Goal: Check status: Check status

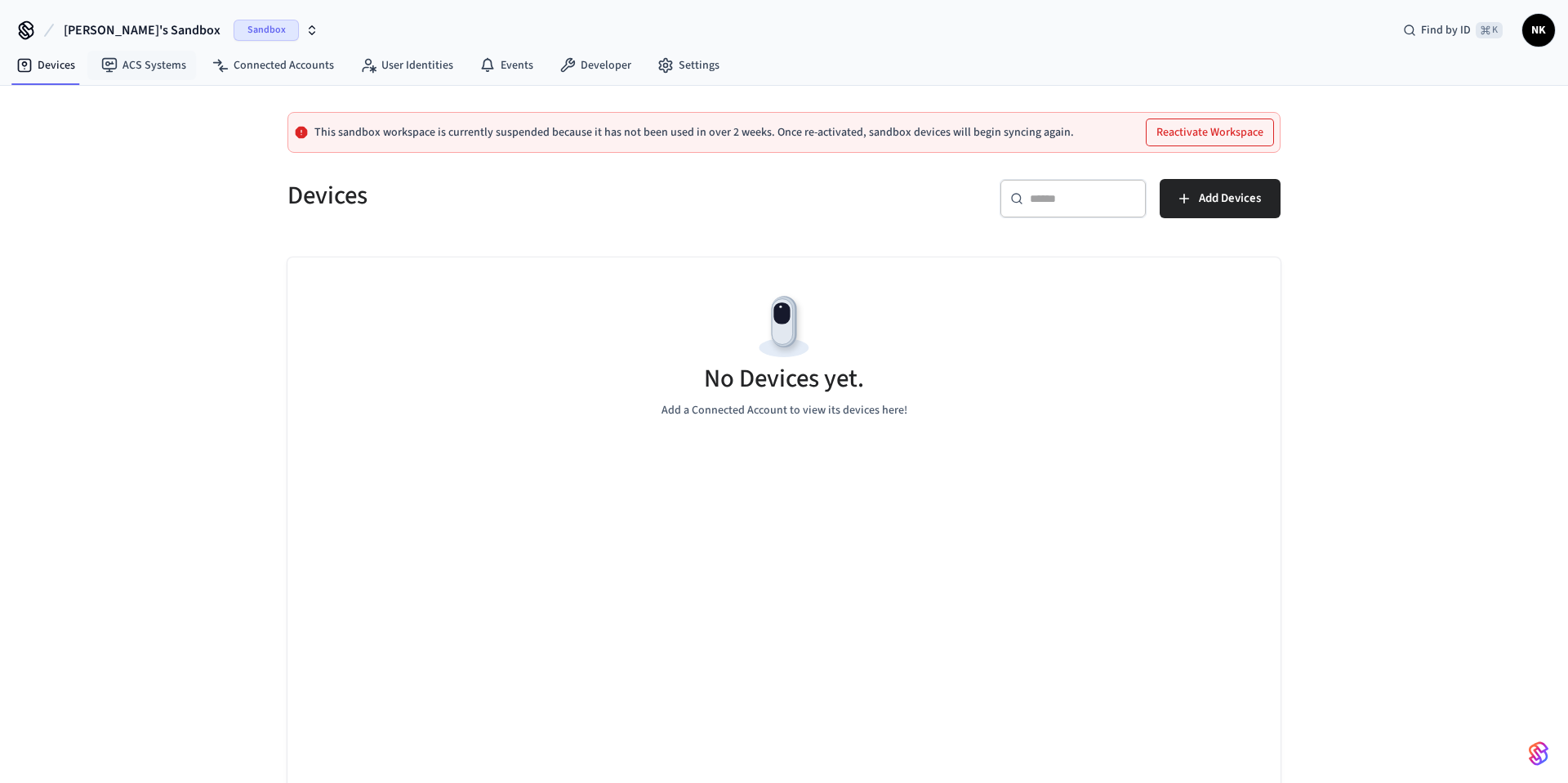
click at [233, 29] on span "Sandbox" at bounding box center [265, 30] width 65 height 21
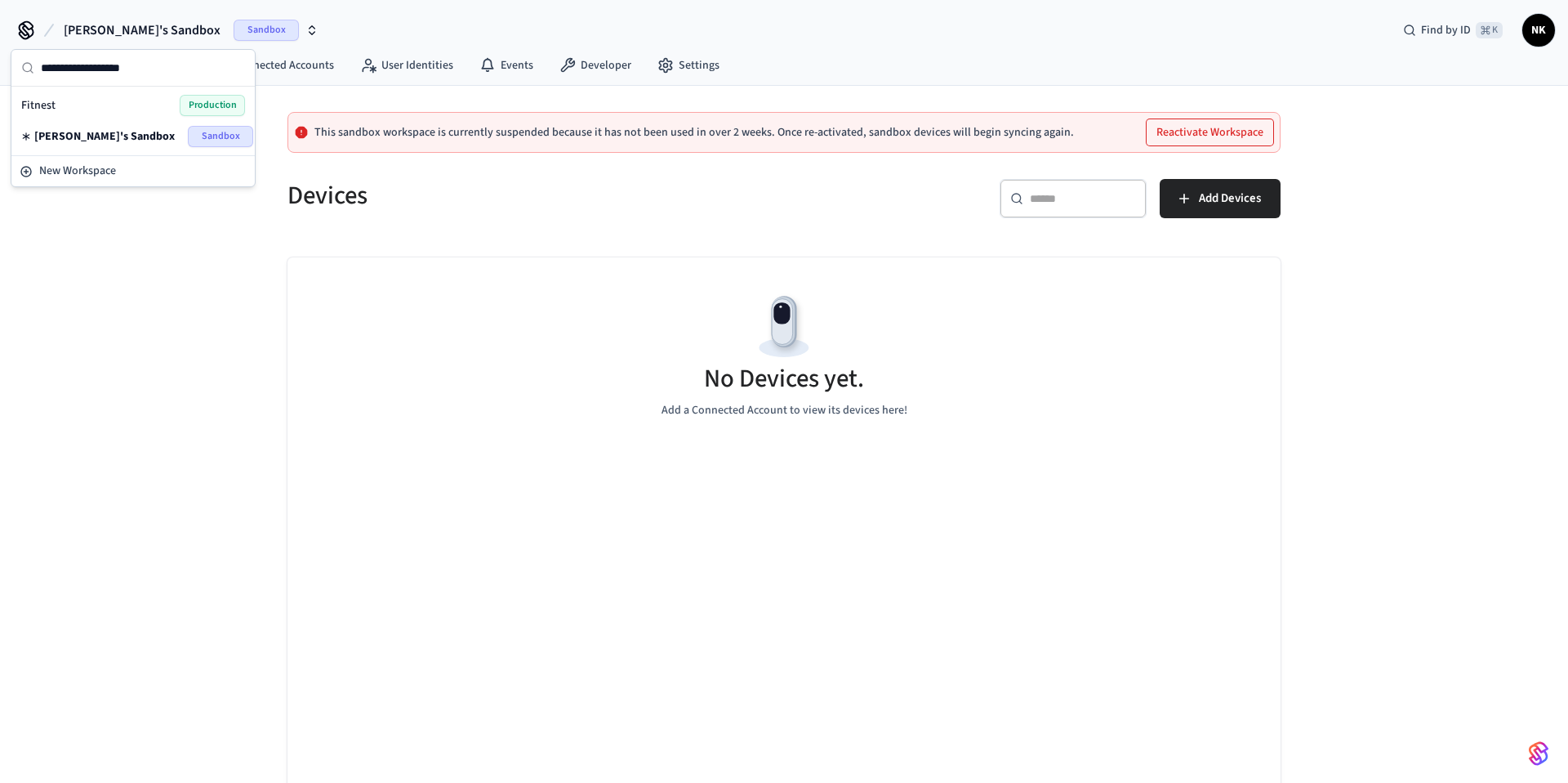
click at [57, 111] on div "Fitnest Production" at bounding box center [133, 105] width 224 height 21
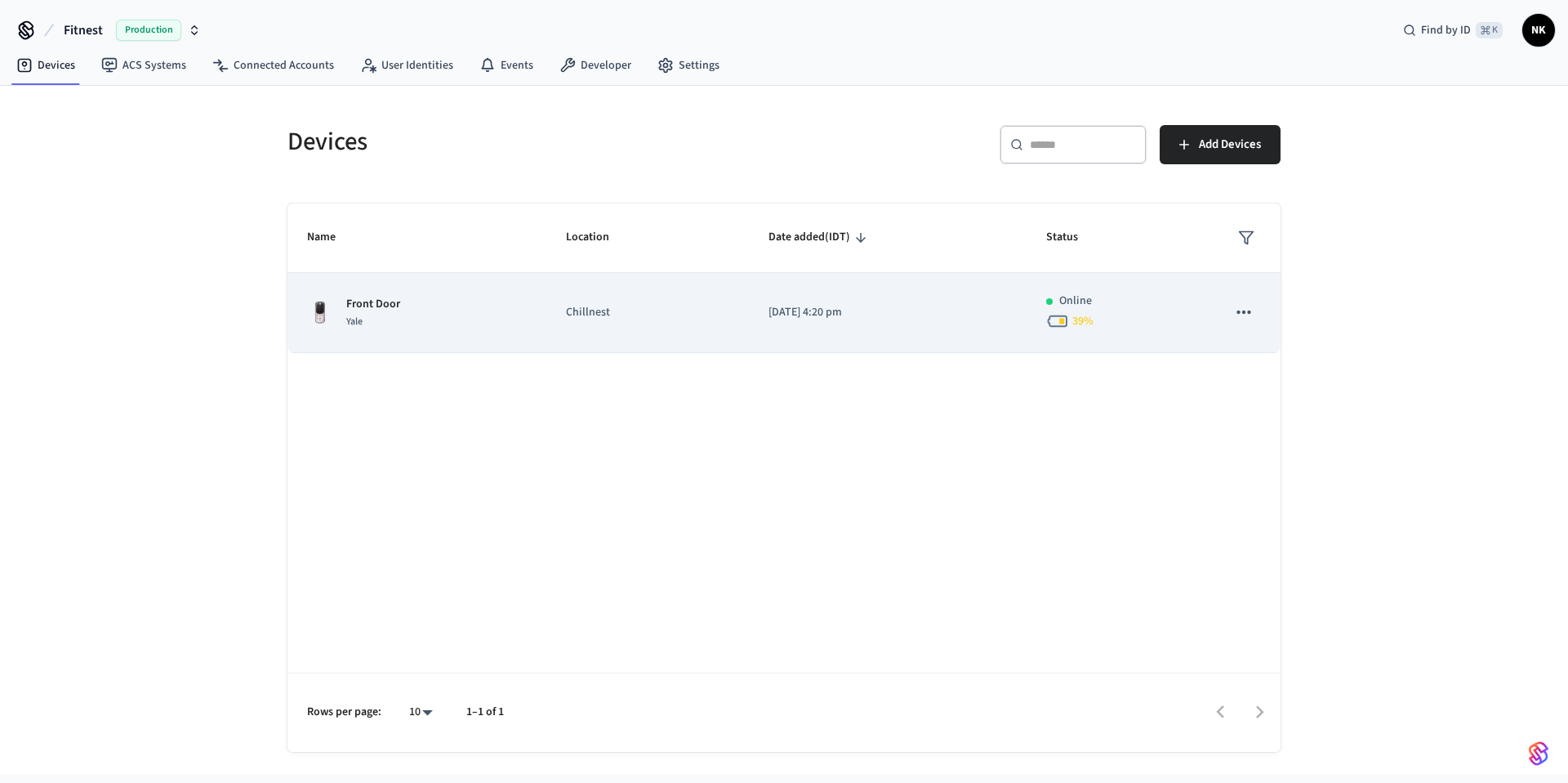
click at [775, 327] on td "[DATE] 4:20 pm" at bounding box center [887, 313] width 277 height 80
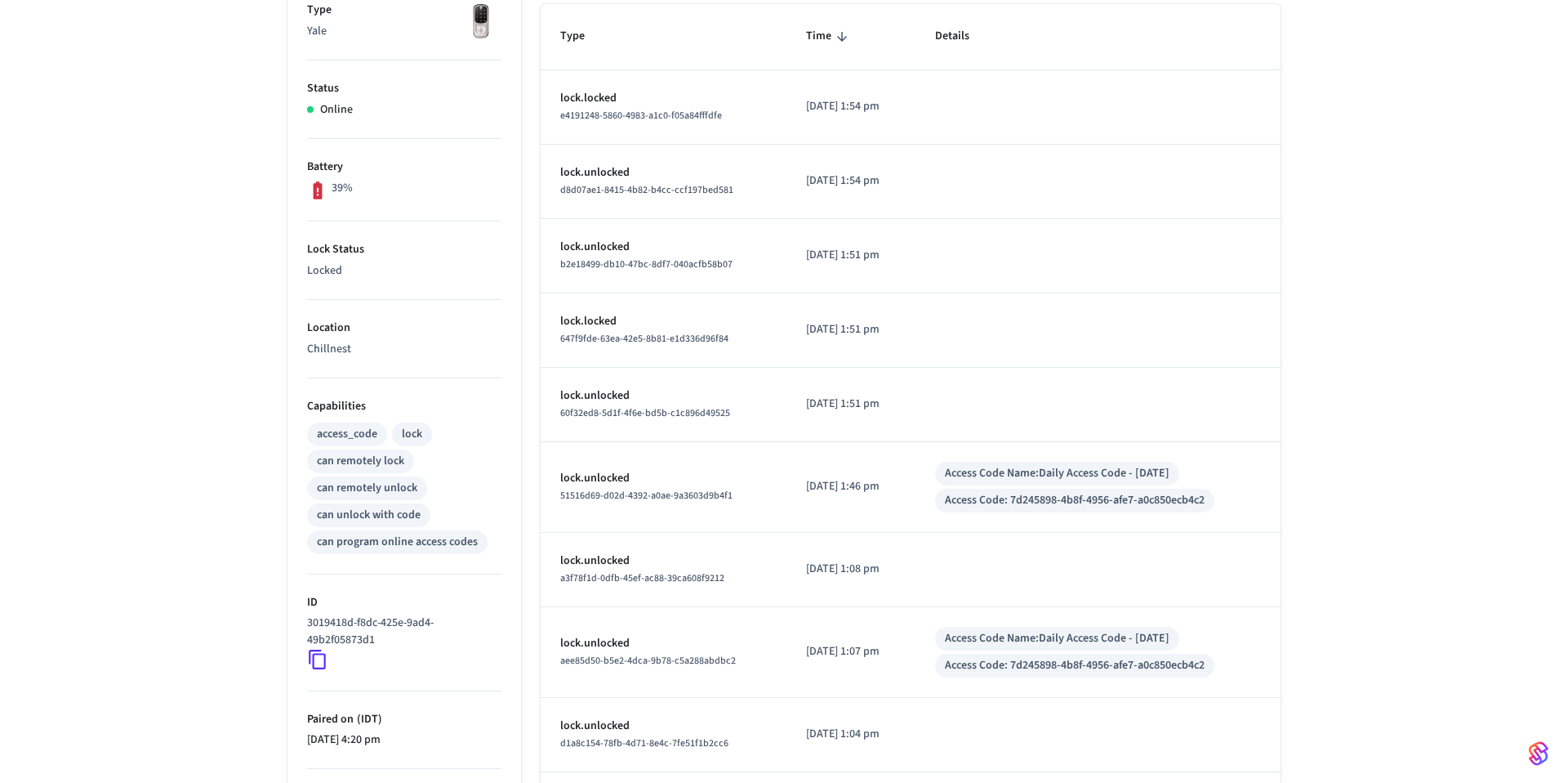
scroll to position [446, 0]
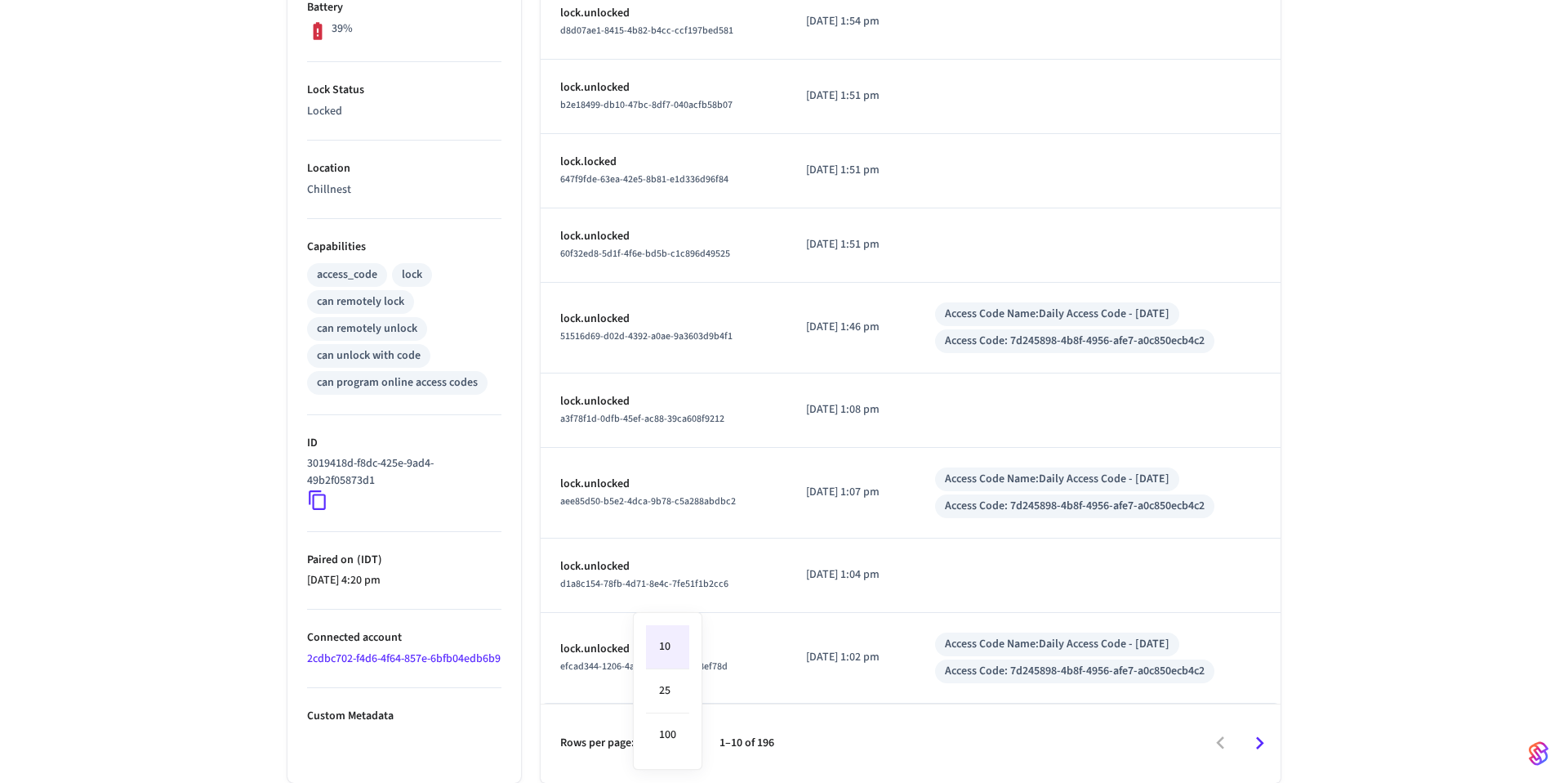
click at [676, 748] on body "Fitnest Production Find by ID ⌘ K NK Devices ACS Systems Connected Accounts Use…" at bounding box center [784, 168] width 1568 height 1228
click at [676, 689] on li "25" at bounding box center [667, 691] width 43 height 44
type input "**"
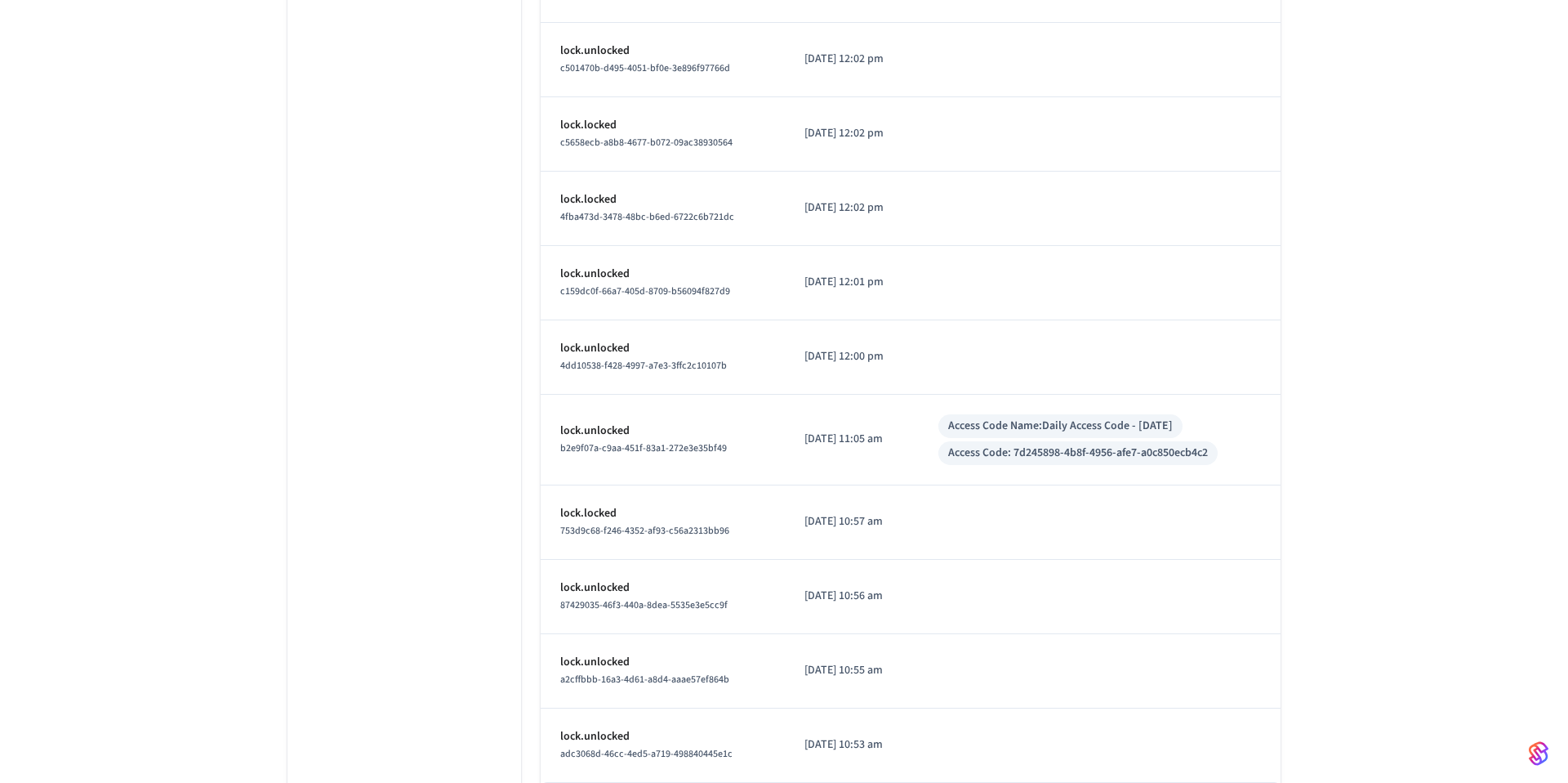
scroll to position [1594, 0]
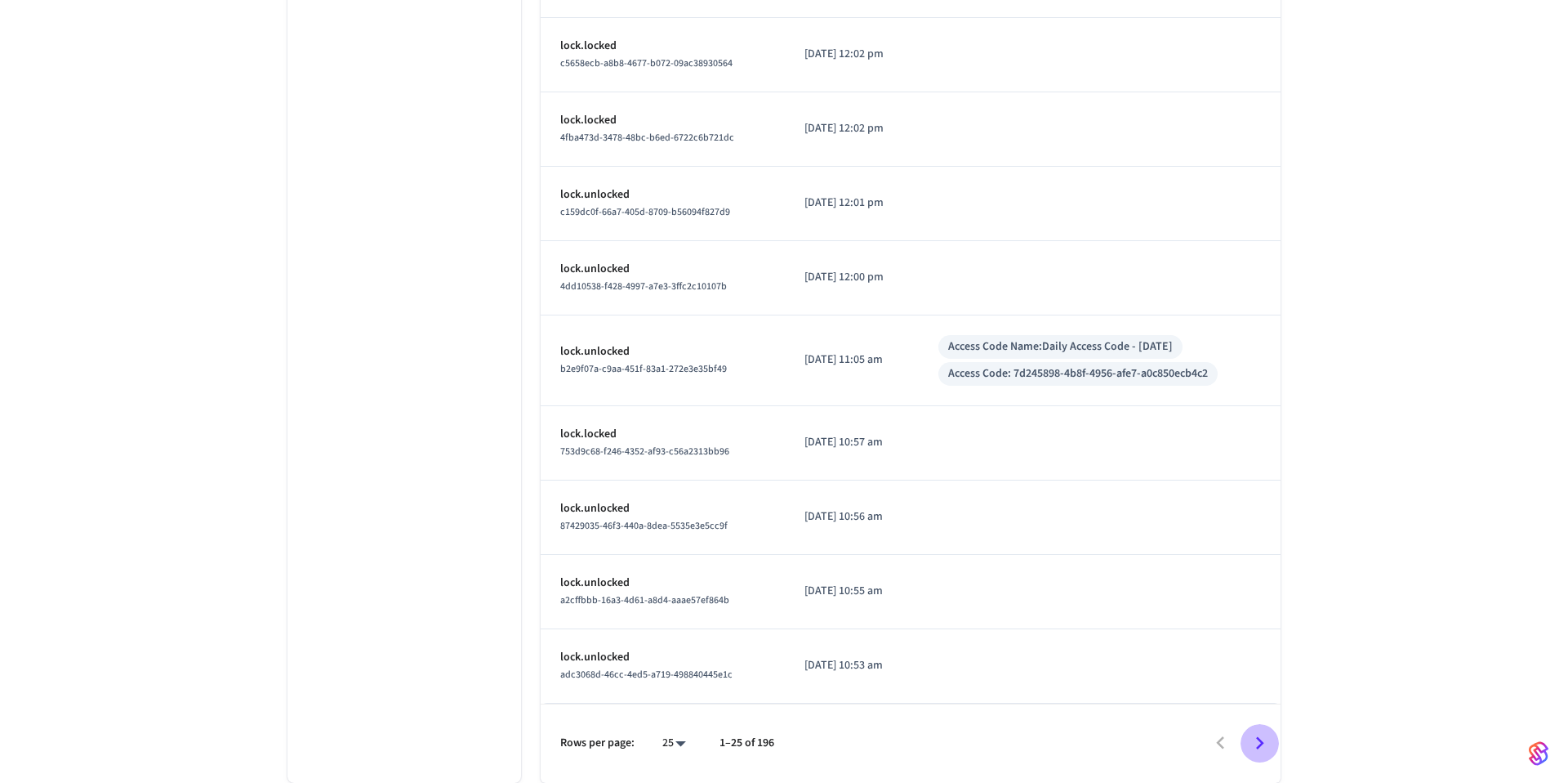
click at [1256, 741] on icon "Go to next page" at bounding box center [1259, 742] width 25 height 25
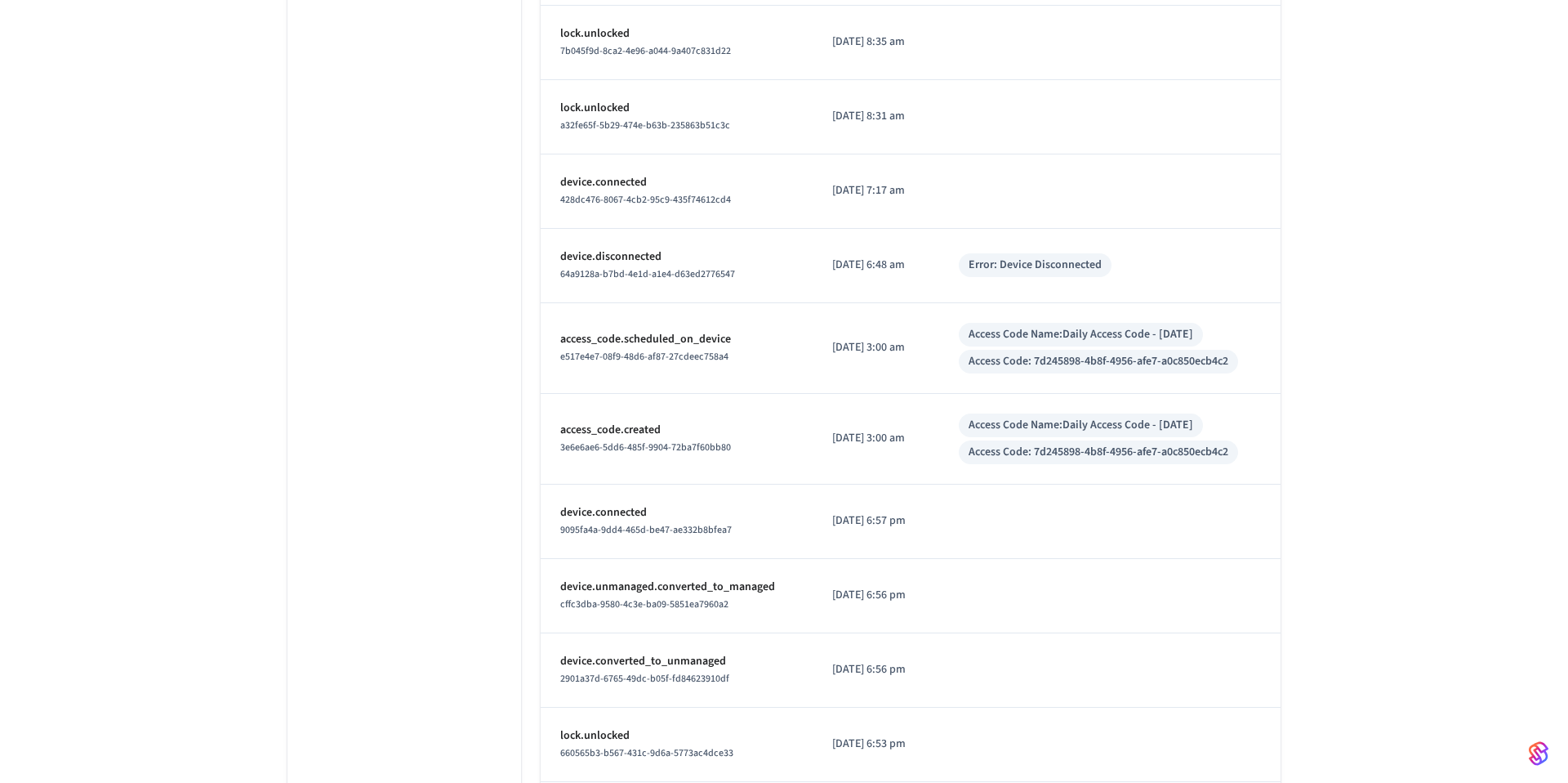
scroll to position [1490, 0]
drag, startPoint x: 827, startPoint y: 439, endPoint x: 931, endPoint y: 438, distance: 104.0
click at [931, 438] on td "[DATE] 3:00 am" at bounding box center [875, 438] width 125 height 90
click at [890, 417] on td "[DATE] 3:00 am" at bounding box center [875, 438] width 125 height 90
drag, startPoint x: 814, startPoint y: 347, endPoint x: 931, endPoint y: 348, distance: 117.0
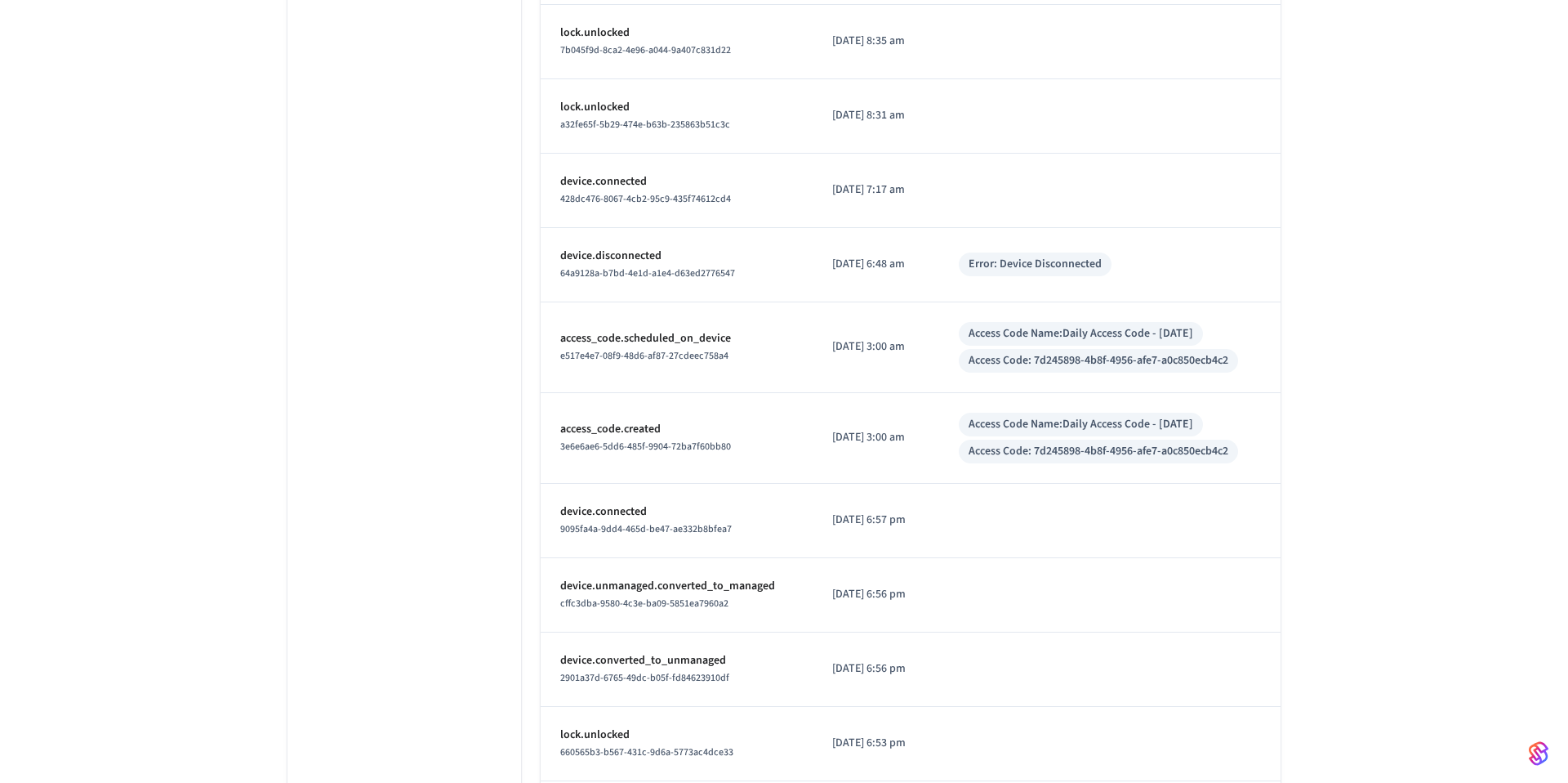
click at [931, 348] on td "[DATE] 3:00 am" at bounding box center [875, 348] width 125 height 90
copy p "[DATE] 3:00 am"
